Goal: Navigation & Orientation: Find specific page/section

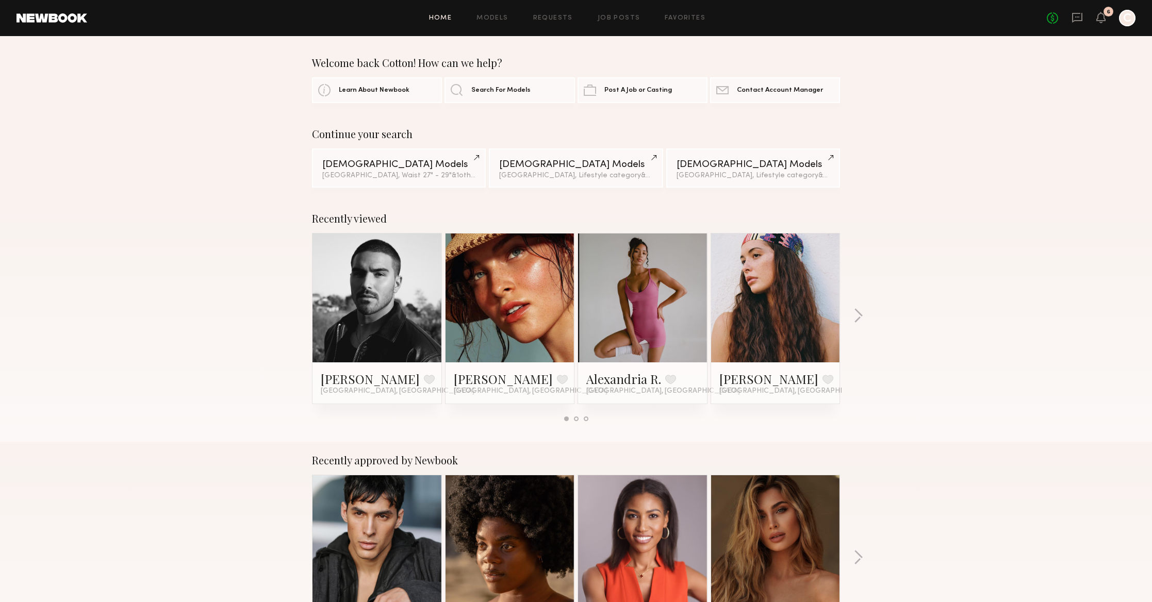
click at [1057, 27] on header "Home Models Requests Job Posts Favorites Sign Out No fees up to $5,000 6 C" at bounding box center [576, 18] width 1152 height 36
click at [1129, 24] on div at bounding box center [1127, 18] width 17 height 17
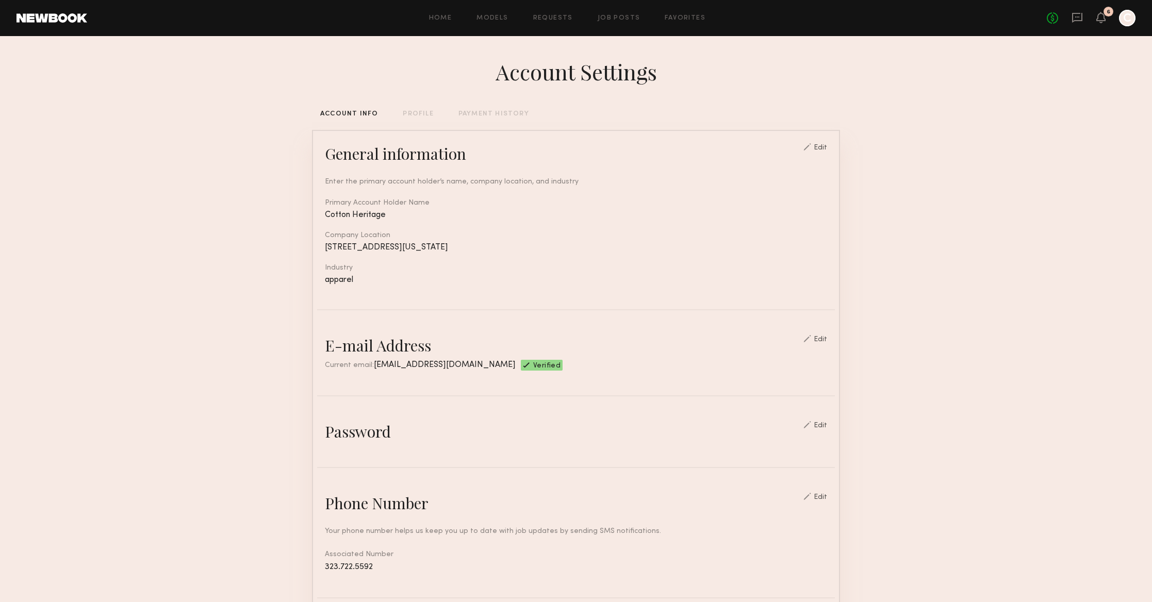
scroll to position [1, 0]
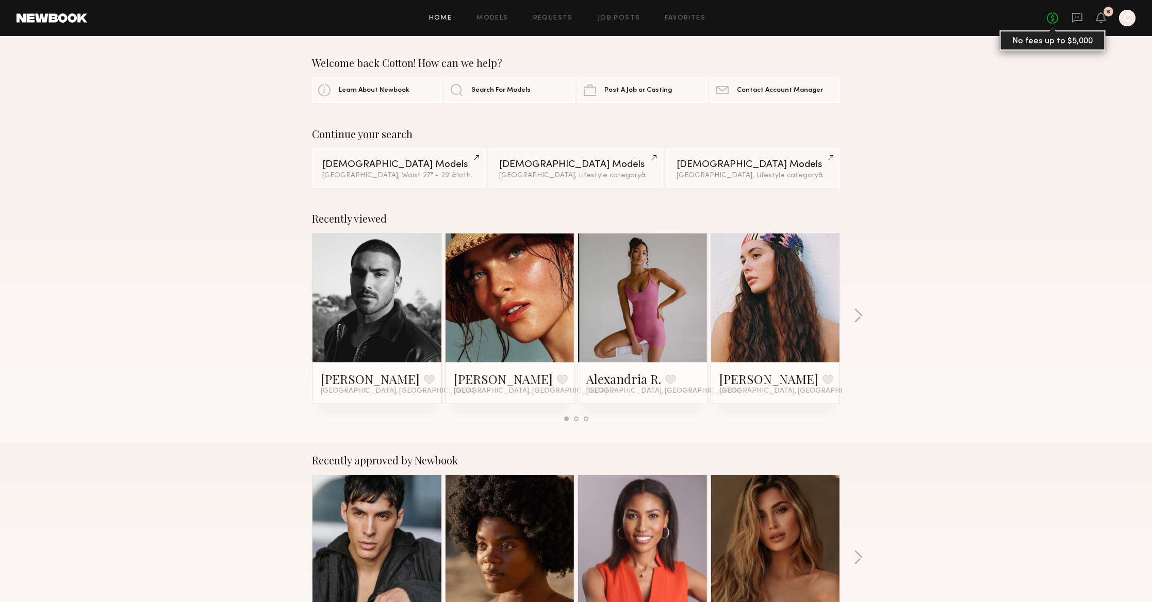
click at [1056, 20] on link "No fees up to $5,000" at bounding box center [1052, 17] width 11 height 11
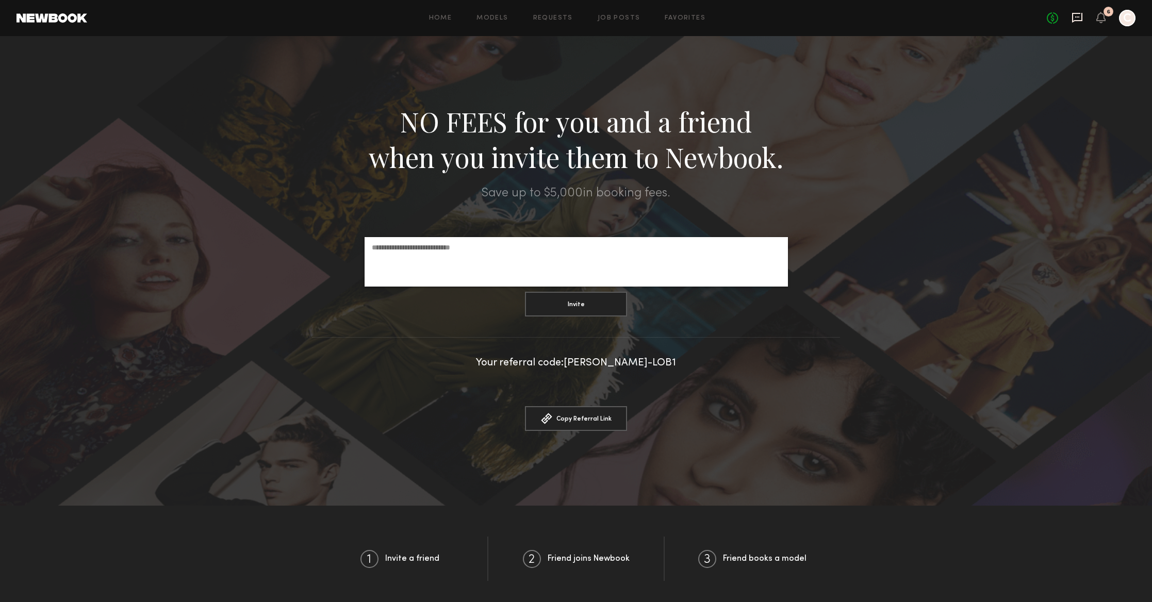
click at [1077, 20] on icon at bounding box center [1077, 18] width 10 height 10
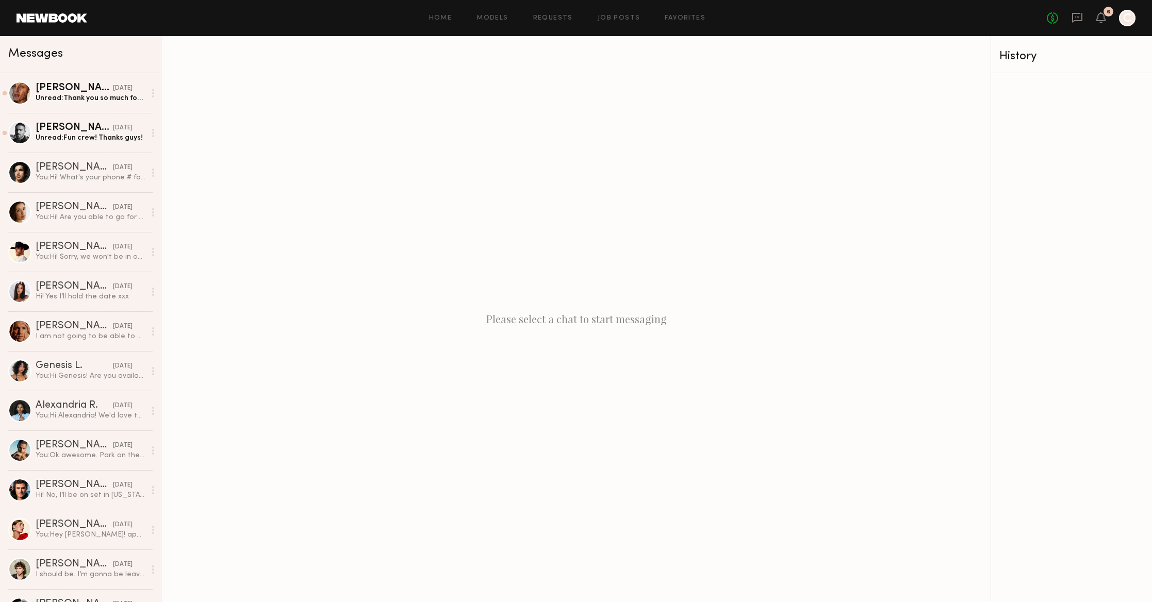
click at [1126, 21] on div at bounding box center [1127, 18] width 17 height 17
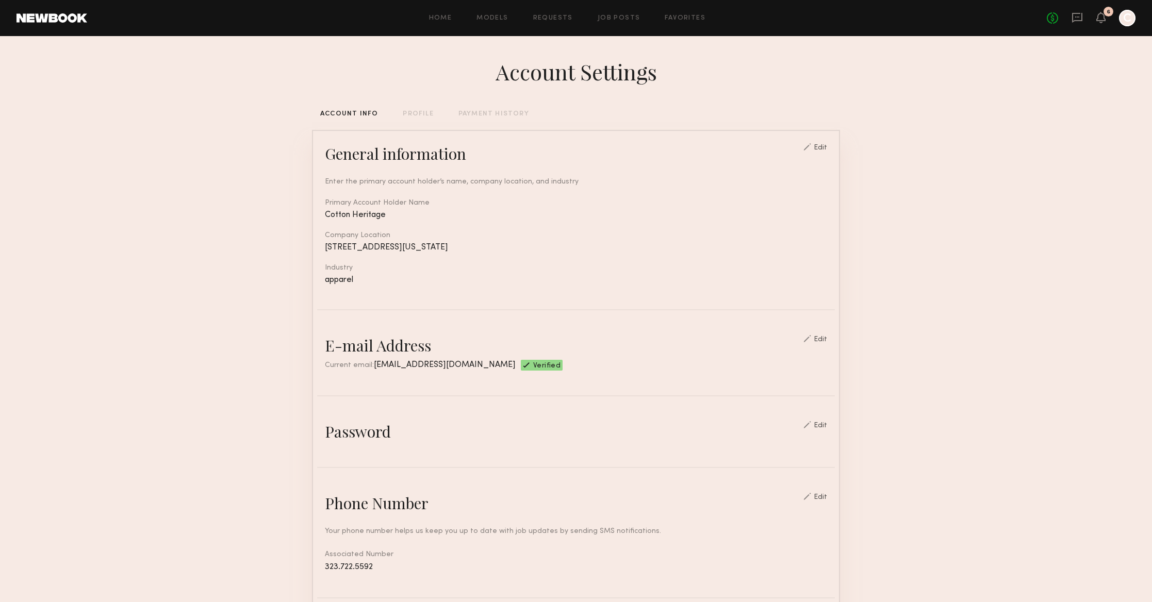
click at [503, 114] on div "PAYMENT HISTORY" at bounding box center [494, 114] width 71 height 7
